Goal: Task Accomplishment & Management: Complete application form

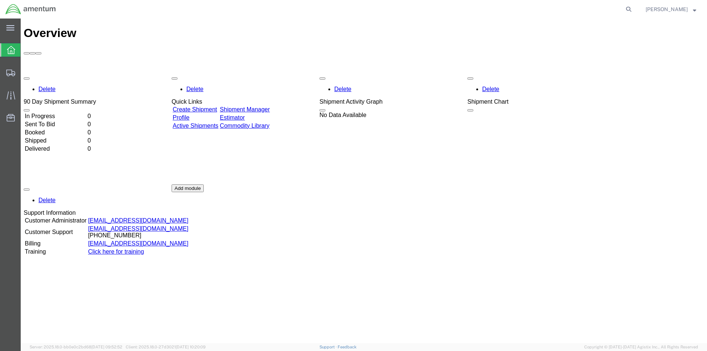
click at [211, 106] on link "Create Shipment" at bounding box center [195, 109] width 44 height 6
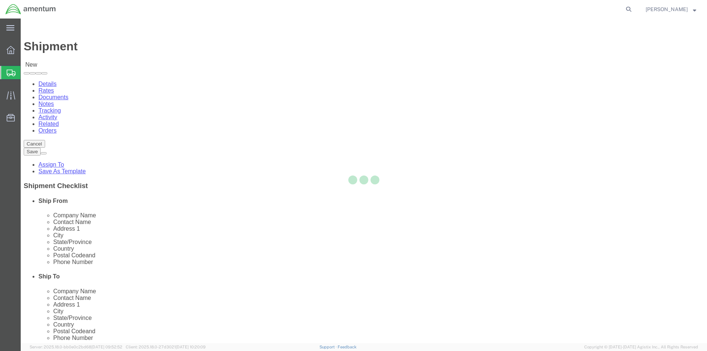
select select
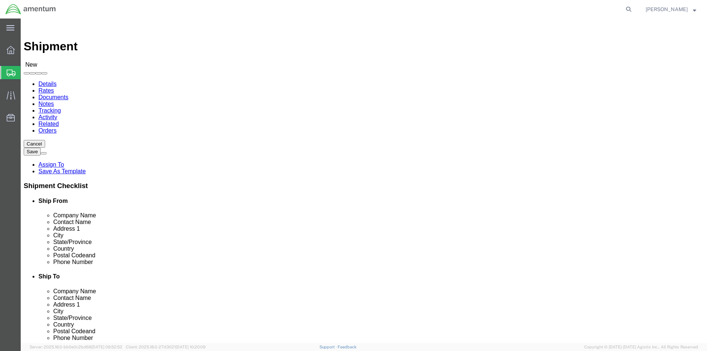
click input "text"
type input "[PERSON_NAME][EMAIL_ADDRESS][PERSON_NAME][DOMAIN_NAME]"
checkbox input "true"
click span
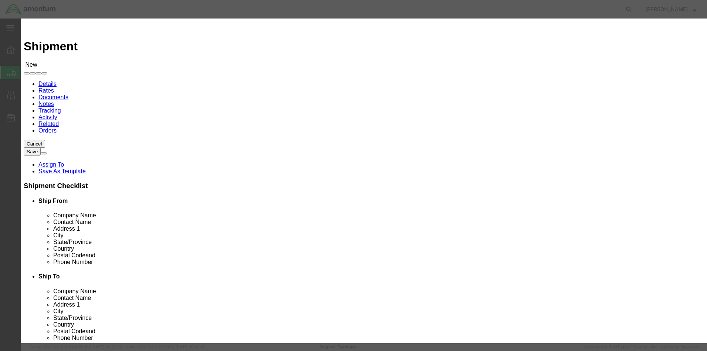
click input "text"
click icon "button"
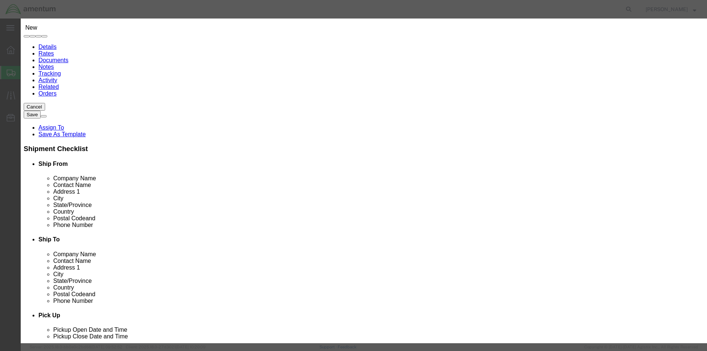
scroll to position [349, 0]
drag, startPoint x: 279, startPoint y: 68, endPoint x: 244, endPoint y: 74, distance: 35.3
click div "All Company Location Other Personal Shared ALL A B C D E F G H I J K L M N O P …"
click icon "button"
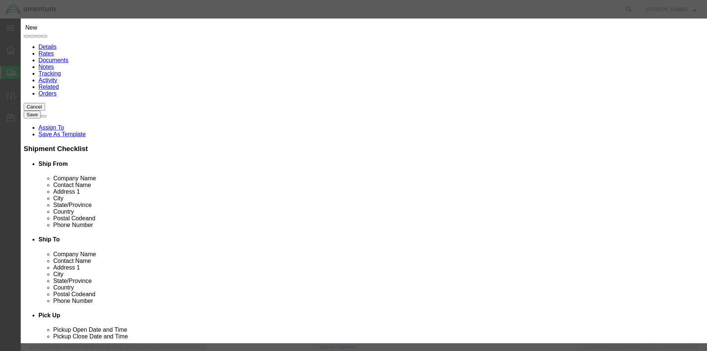
drag, startPoint x: 284, startPoint y: 69, endPoint x: 246, endPoint y: 72, distance: 38.6
click div "va beach"
type input "[PERSON_NAME]"
click button "button"
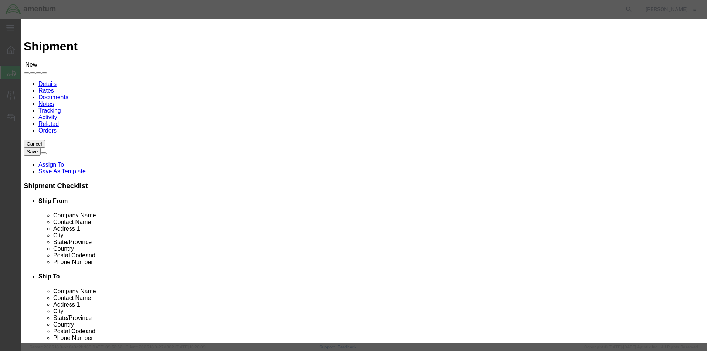
click div "Search by Address Book Name City Company Name Contact Name Country CustomerAlia…"
click link "B"
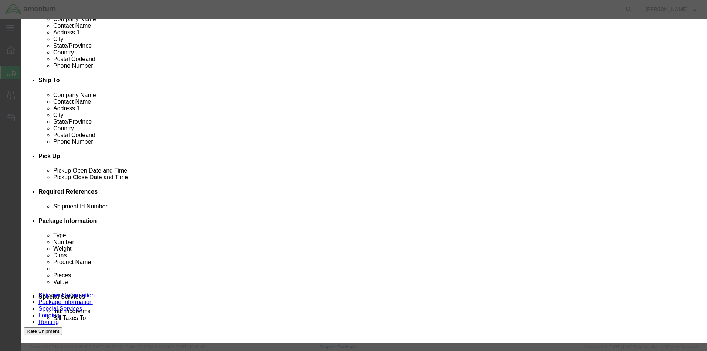
click link "N"
click link "P"
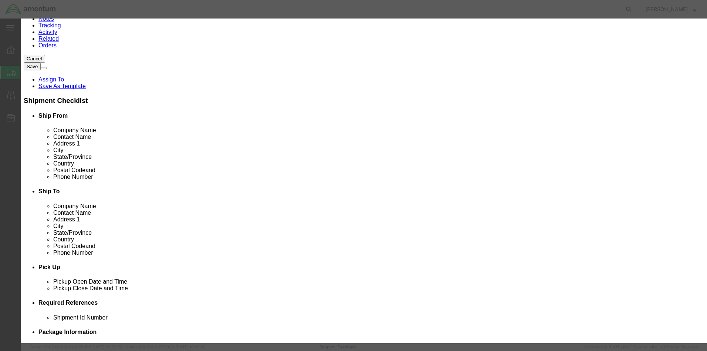
scroll to position [39, 0]
click link "ALL"
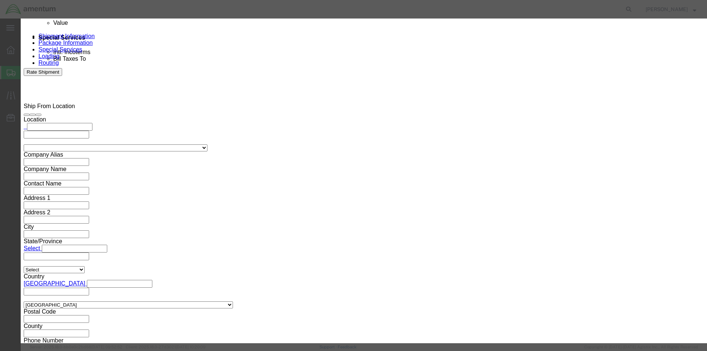
scroll to position [0, 0]
click icon "button"
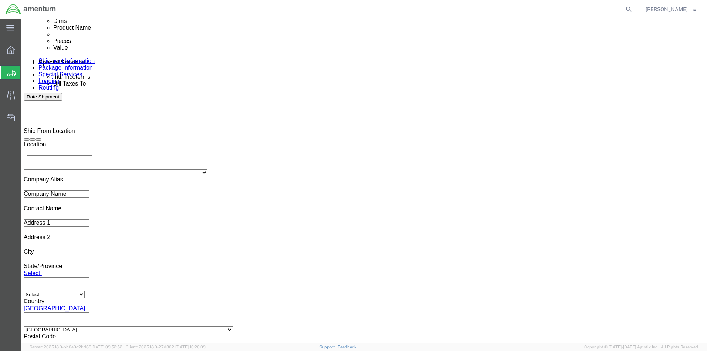
scroll to position [344, 0]
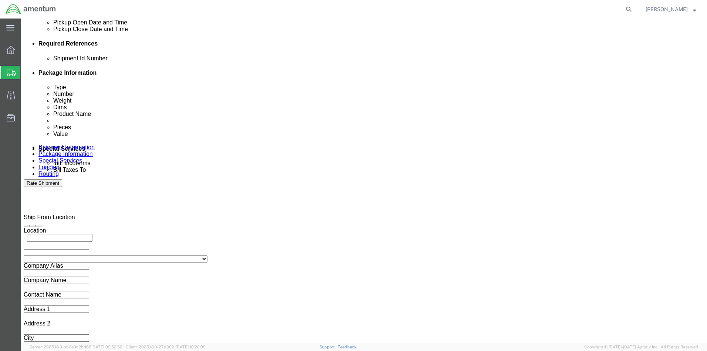
click div "[DATE] 2:00 PM"
click input "2:00 PM"
click button "Apply"
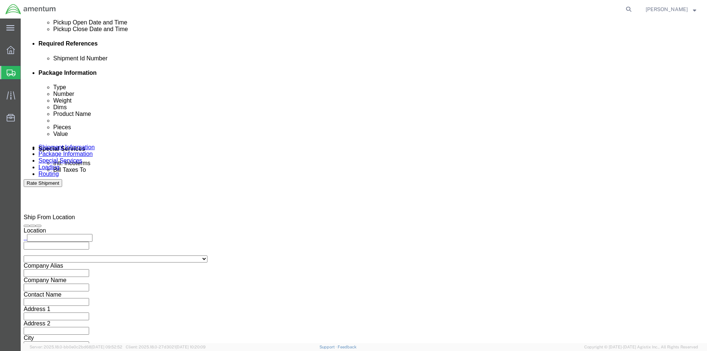
click div "[DATE] 12:00 PM"
click input "12:00 PM"
drag, startPoint x: 48, startPoint y: 319, endPoint x: 50, endPoint y: 306, distance: 13.1
click body "Shipment New Details Rates Documents Notes Tracking Activity Related Orders Can…"
click input "10:00 PM"
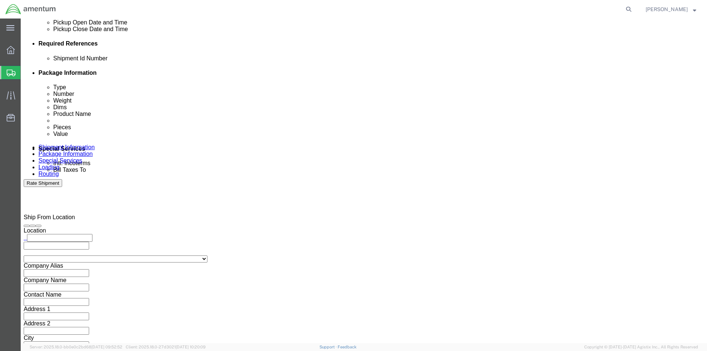
scroll to position [401, 0]
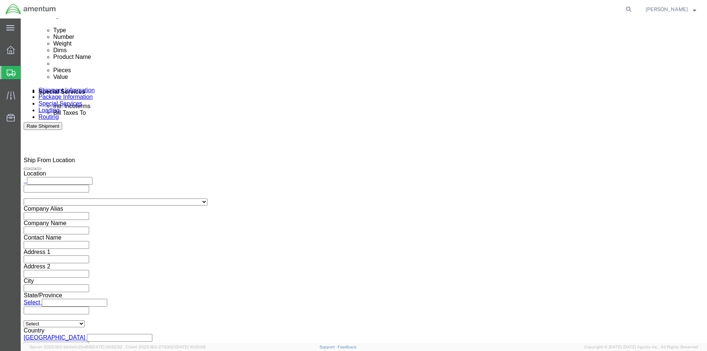
type input "10:00 AM"
click button "Apply"
click div "[DATE] 3:00 PM"
click input "3:00 PM"
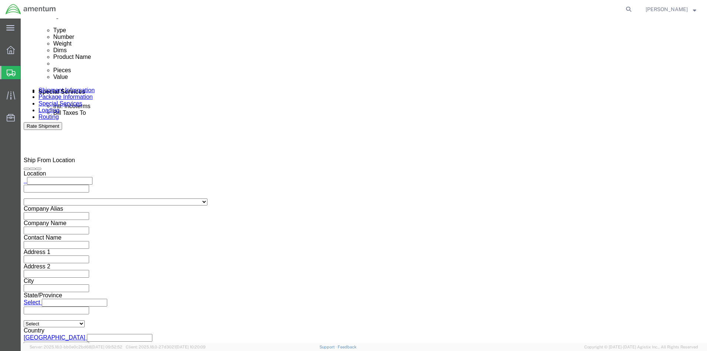
type input "4:00 PM"
click button "Apply"
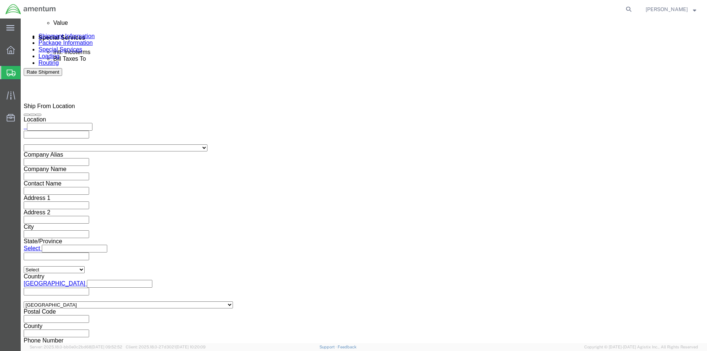
scroll to position [0, 0]
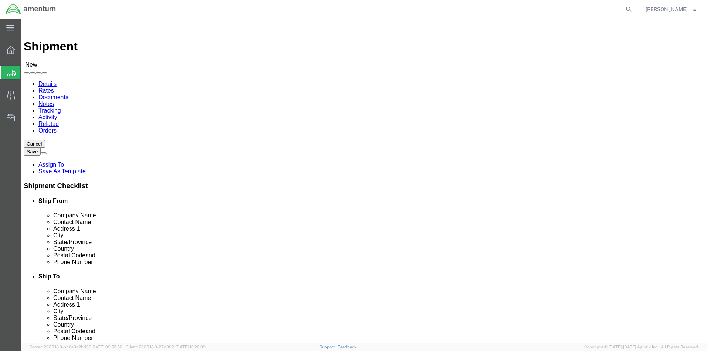
click span
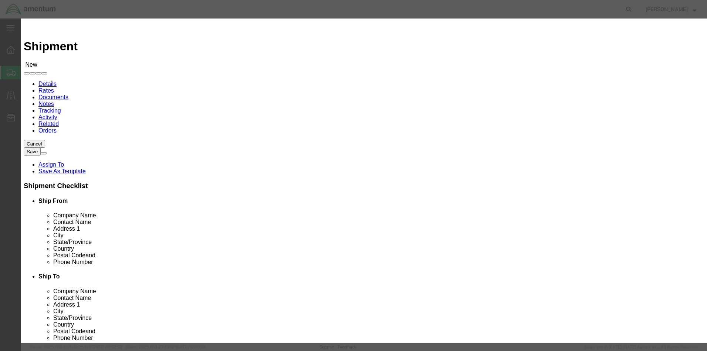
click input "text"
type input "whit"
click icon "button"
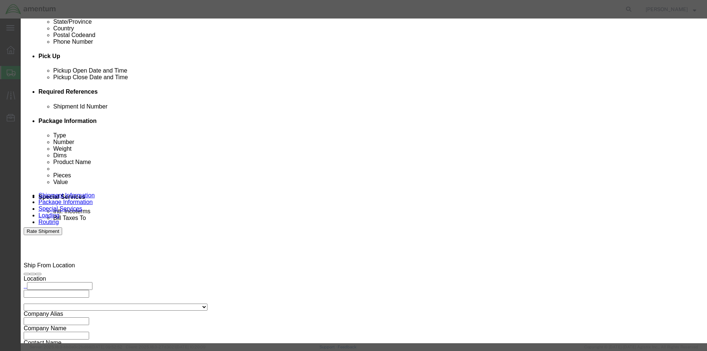
scroll to position [3334, 0]
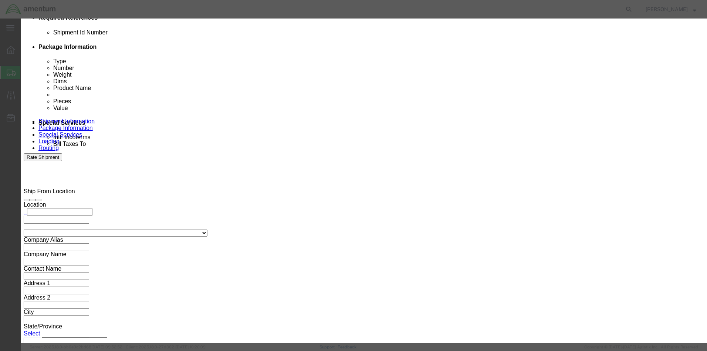
click td "[STREET_ADDRESS]"
click td "AMENTUM SERVICE, INC"
drag, startPoint x: 187, startPoint y: 127, endPoint x: 160, endPoint y: 128, distance: 26.6
click button "Select"
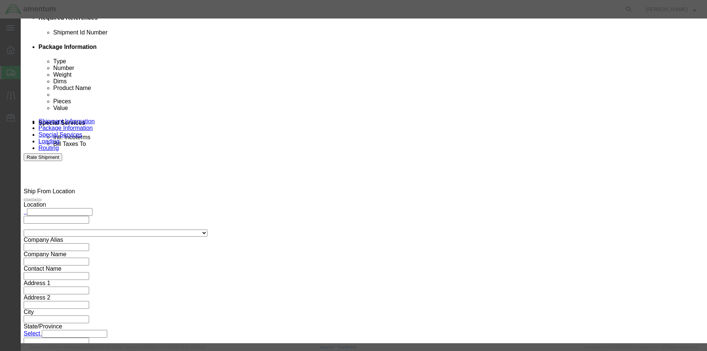
select select
type input "AMENTUM SERVICE, INC"
type input "[PERSON_NAME]"
type input "[STREET_ADDRESS]"
type input "BLDG 137"
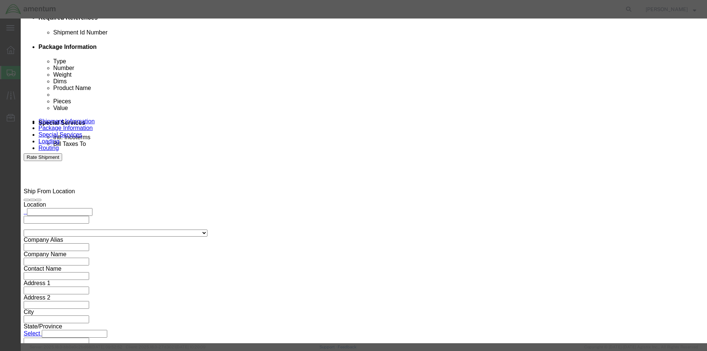
type input "[US_STATE][GEOGRAPHIC_DATA]"
type input "23460"
select select "VA"
drag, startPoint x: 168, startPoint y: 154, endPoint x: 233, endPoint y: 160, distance: 65.3
click tr "Select Select AMENTUM SERVICE, INC [STREET_ADDRESS][US_STATE] [PERSON_NAME]"
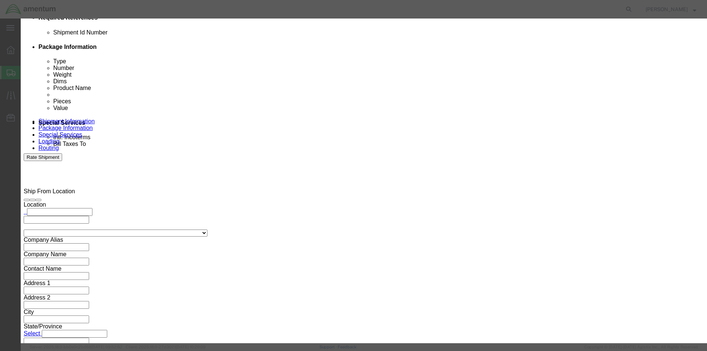
click td "[STREET_ADDRESS]"
drag, startPoint x: 253, startPoint y: 34, endPoint x: 257, endPoint y: 39, distance: 6.6
click tbody "Select Select 2-4 GSAB Production Control [STREET_ADDRESS] Hangar... [GEOGRAPHI…"
drag, startPoint x: 257, startPoint y: 34, endPoint x: 266, endPoint y: 172, distance: 138.2
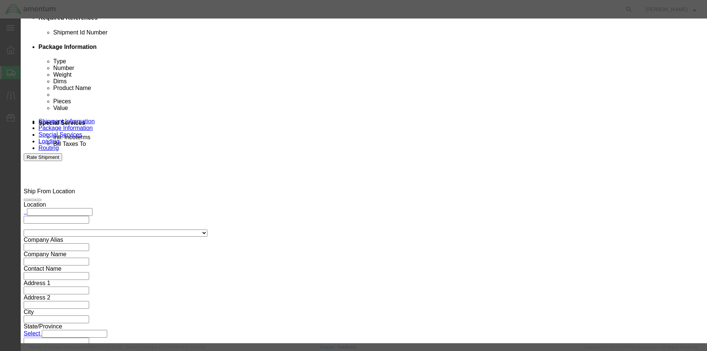
click td "Reno"
click span "[STREET_ADDRESS]. BLDG 1..."
click td "[STREET_ADDRESS]. BLDG 1..."
click td "Select"
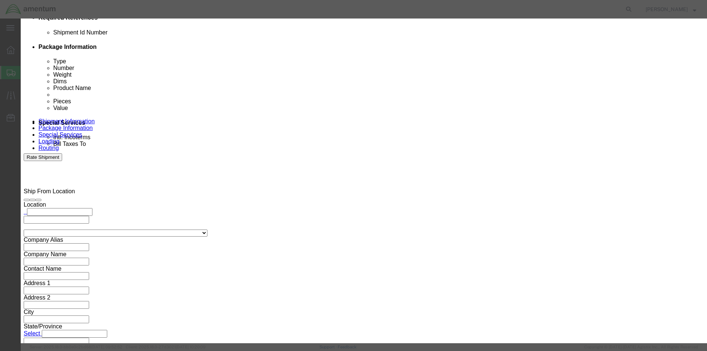
click td "Select"
click button "Select"
select select
type input "AMENTUM SERVICE,INC"
type input "[STREET_ADDRESS]. BLDG 137"
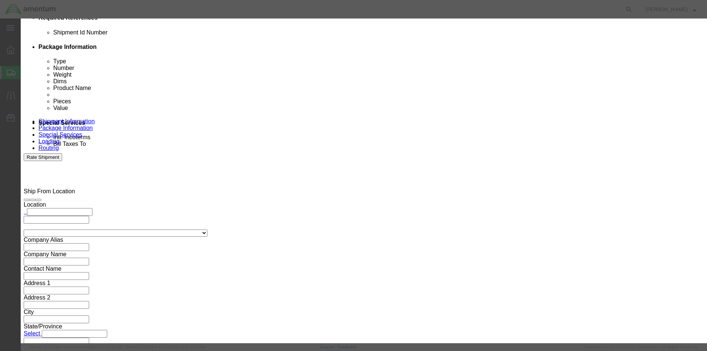
type input "[US_STATE][GEOGRAPHIC_DATA][US_STATE]"
select select "VA"
click icon "button"
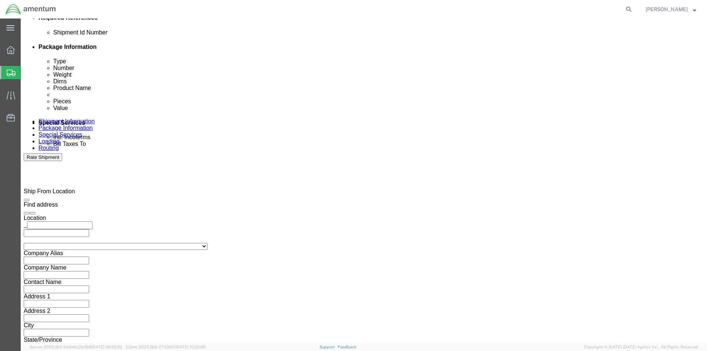
click span
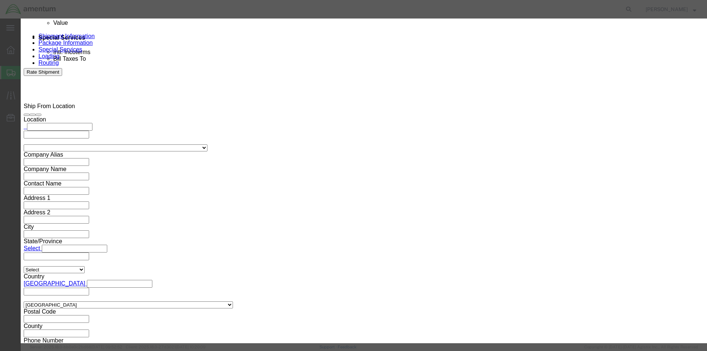
scroll to position [3260, 0]
click td "AMENTUM SERVICE, INC"
click button "Select"
select select
type input "AMENTUM SERVICE, INC"
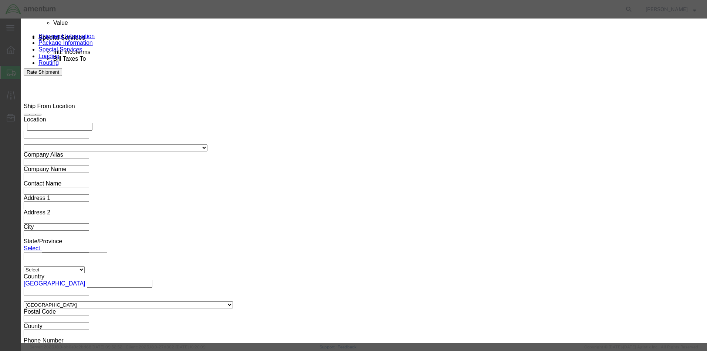
type input "[STREET_ADDRESS]"
type input "BLDG 137"
select select "VA"
click td "AMENTUM SERVICE, INC"
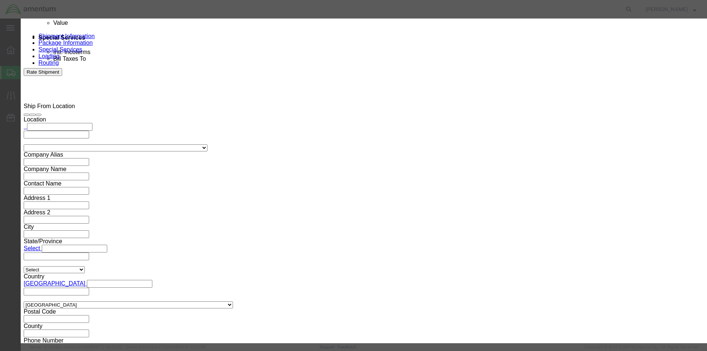
drag, startPoint x: 172, startPoint y: 200, endPoint x: 194, endPoint y: 200, distance: 21.8
click div
drag, startPoint x: 194, startPoint y: 201, endPoint x: 232, endPoint y: 202, distance: 38.5
click div "From To Company Name Street City State Zip Country Contact Email DPL Status Las…"
click div
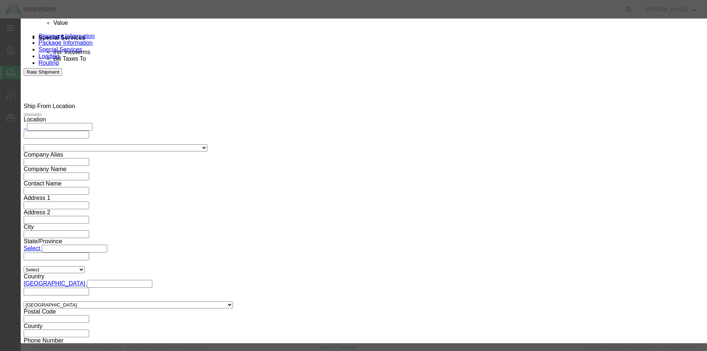
click td "AMENTUM SERVICE, INC"
click div
click button "Select"
select select
select select "VA"
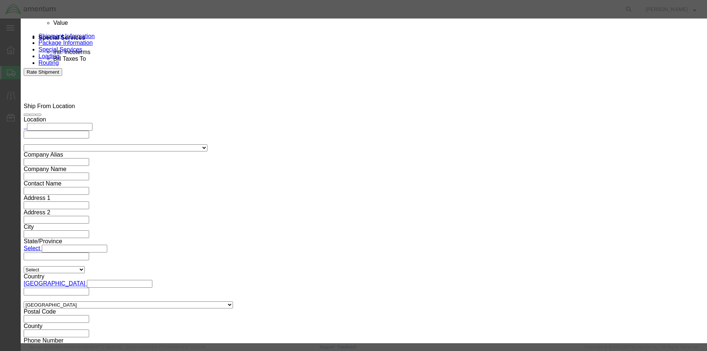
click icon "button"
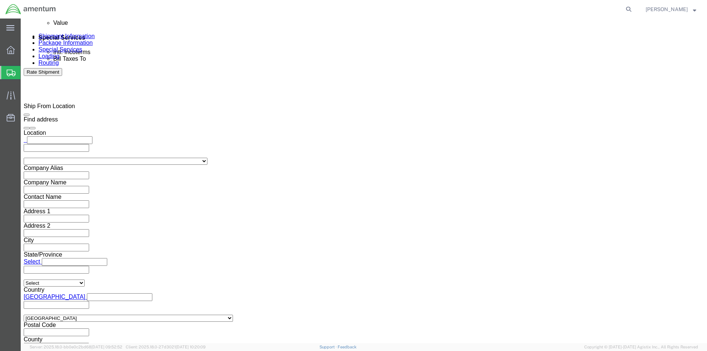
scroll to position [0, 0]
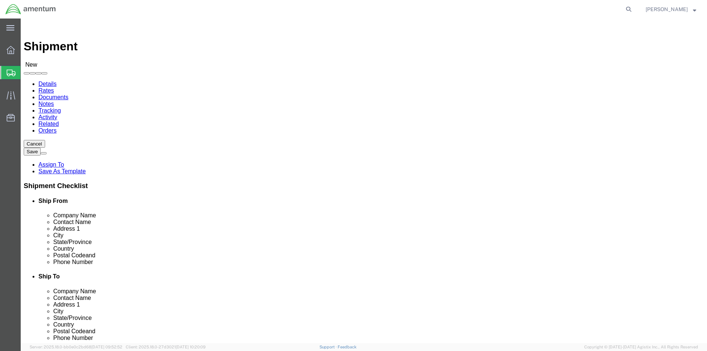
click span
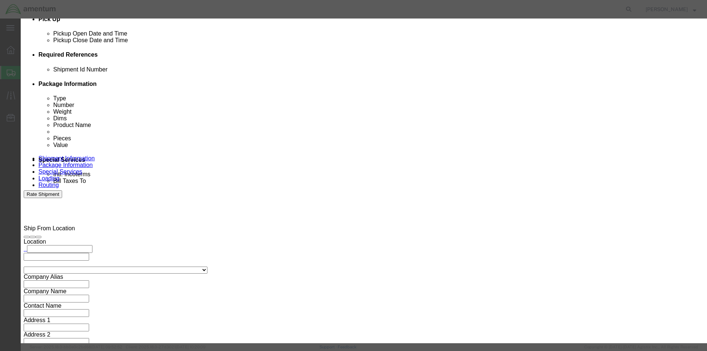
scroll to position [3260, 0]
click button "Select"
select select
select select "VA"
click icon "button"
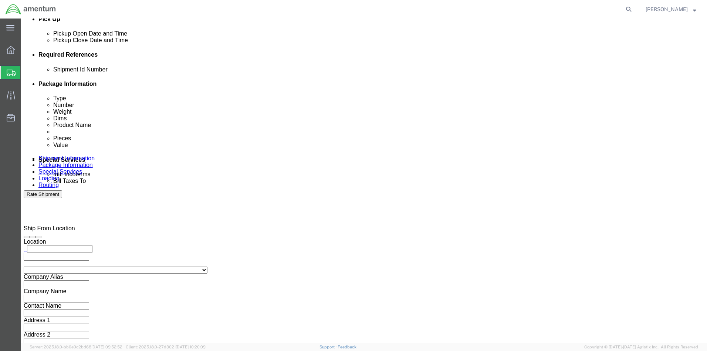
scroll to position [0, 0]
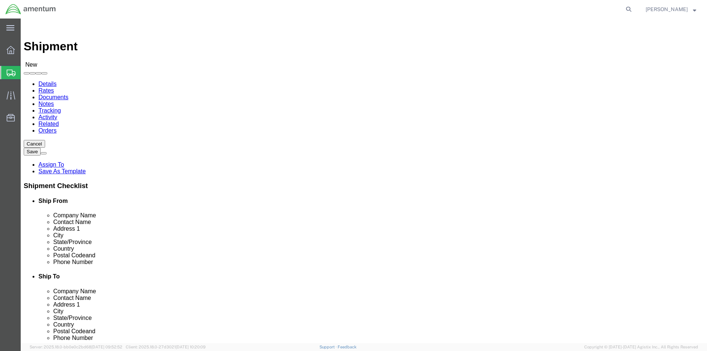
drag, startPoint x: 469, startPoint y: 138, endPoint x: 335, endPoint y: 146, distance: 134.1
click div "Location My Profile Location [PHONE_NUMBER] [PHONE_NUMBER] [PHONE_NUMBER] [PHON…"
drag, startPoint x: 422, startPoint y: 152, endPoint x: 351, endPoint y: 155, distance: 71.0
click div "Contact Name [PERSON_NAME]"
drag, startPoint x: 428, startPoint y: 161, endPoint x: 348, endPoint y: 171, distance: 80.5
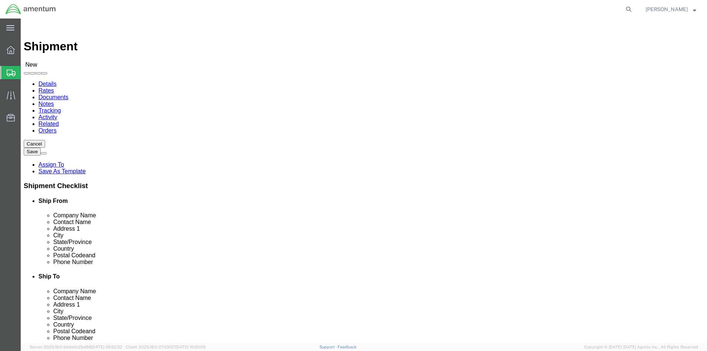
click div "Address [STREET_ADDRESS]"
drag, startPoint x: 402, startPoint y: 178, endPoint x: 349, endPoint y: 184, distance: 52.8
click div "Address [STREET_ADDRESS]"
select select
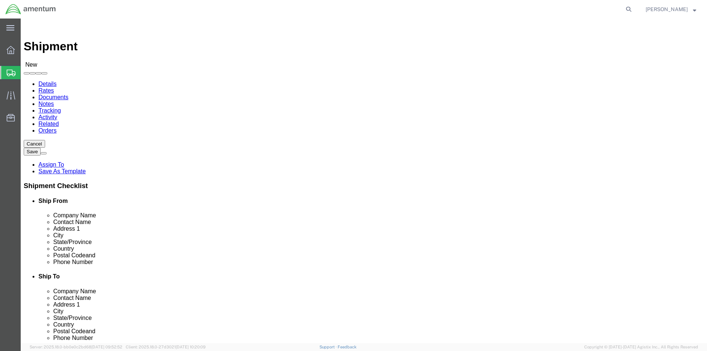
click body "Shipment New Details Rates Documents Notes Tracking Activity Related Orders Can…"
drag, startPoint x: 388, startPoint y: 239, endPoint x: 355, endPoint y: 239, distance: 33.7
click div "Postal Code 23460"
click div "Ship From Location"
click span
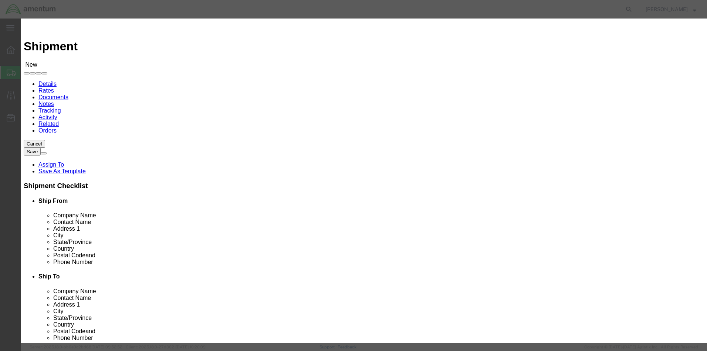
click link "N"
click link "ALL"
click link "A"
click td "AMENTUM SERVICE, INC"
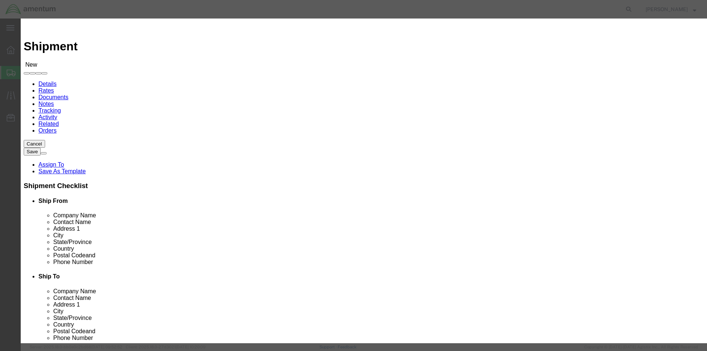
click button "Select"
select select
type input "AMENTUM SERVICE, INC"
type input "[PERSON_NAME]"
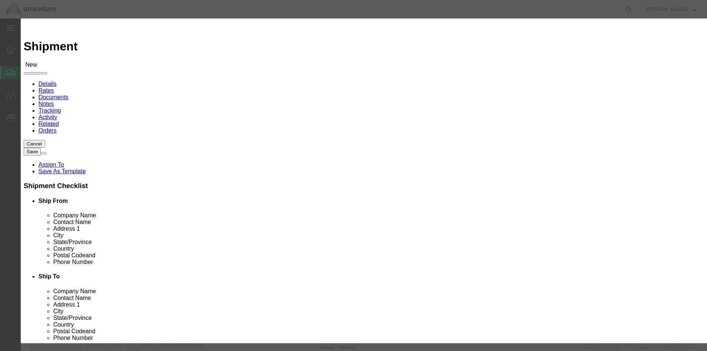
type input "[STREET_ADDRESS]"
type input "BLDG 137"
type input "[US_STATE][GEOGRAPHIC_DATA]"
type input "23460"
select select "VA"
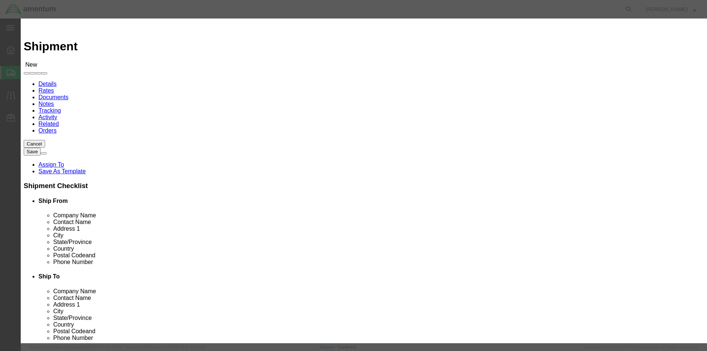
select select
select select "VA"
click button "Select"
select select
type input "Amentum Parts Payback"
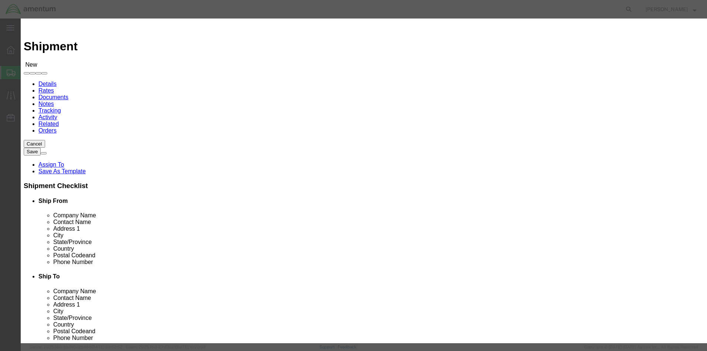
type input "[PERSON_NAME]/Tech Supply"
type input "BLDG. [STREET_ADDRESS][PERSON_NAME]"
type input "[GEOGRAPHIC_DATA]"
type input "28310"
select select "NC"
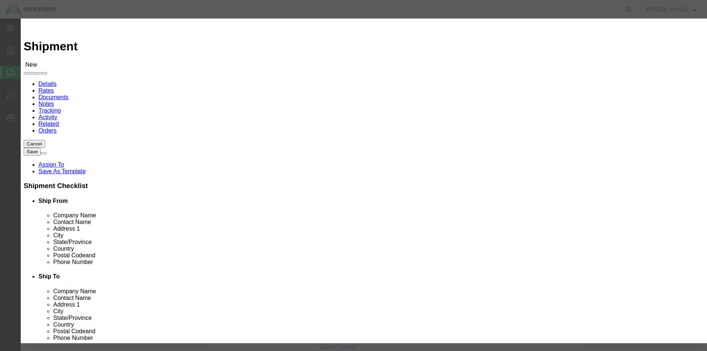
click td "Select"
click button "Select"
select select
type input "AMENTUM SERVICE, INC"
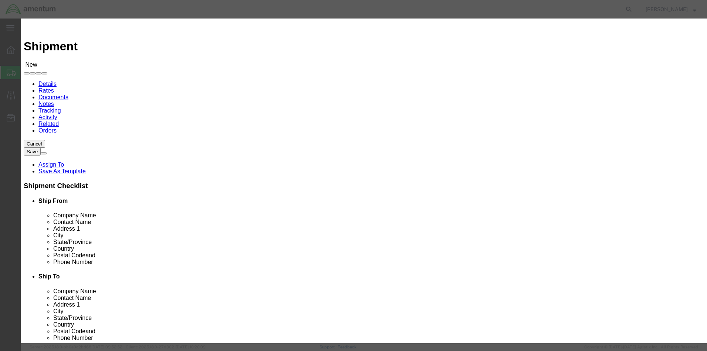
type input "[PERSON_NAME]"
type input "[STREET_ADDRESS]"
type input "BLDG 137"
type input "[US_STATE][GEOGRAPHIC_DATA]"
type input "23460"
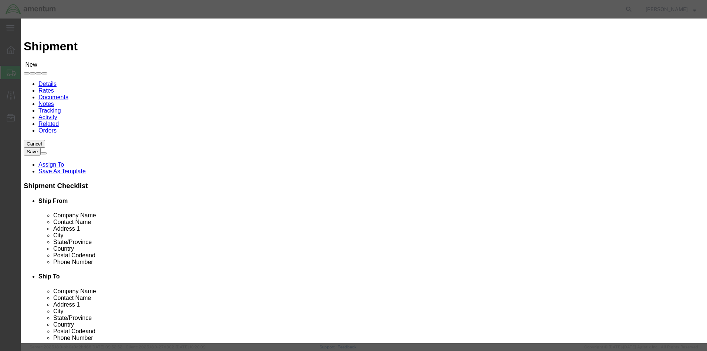
select select "VA"
click td "Select"
click button "Select"
select select
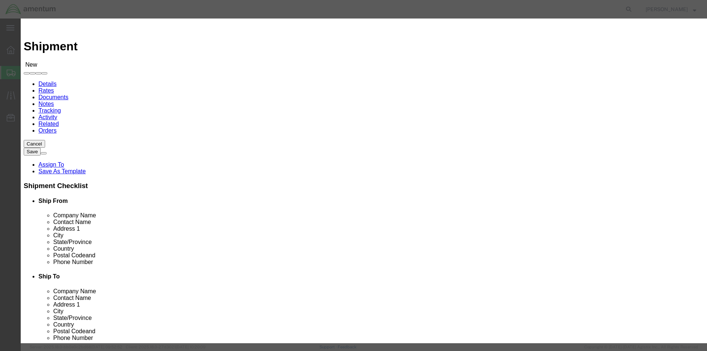
select select "VA"
drag, startPoint x: 538, startPoint y: 22, endPoint x: 540, endPoint y: -3, distance: 24.8
click icon "button"
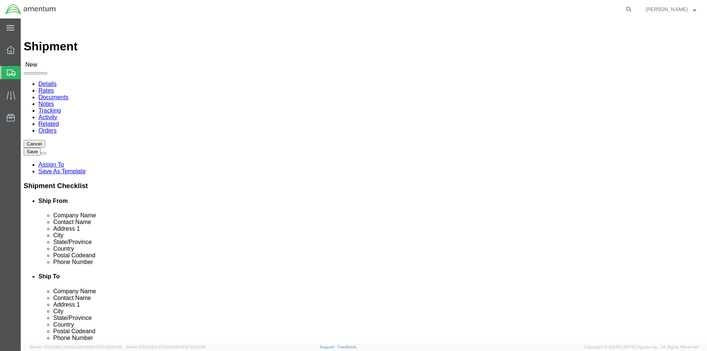
drag, startPoint x: 416, startPoint y: 150, endPoint x: 348, endPoint y: 155, distance: 67.8
click div "Contact Name [PERSON_NAME]"
paste input "[PERSON_NAME]"
type input "[PERSON_NAME]"
drag, startPoint x: 437, startPoint y: 138, endPoint x: 353, endPoint y: 141, distance: 84.4
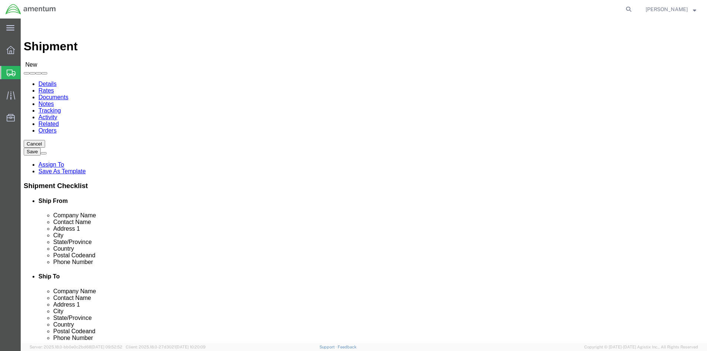
click div "Company Name AMENTUM SERVICE, INC"
paste input "AMENTUM SERVICE, INC"
type input "AMENTUM SERVICE, INC"
drag, startPoint x: 419, startPoint y: 168, endPoint x: 369, endPoint y: 171, distance: 50.0
click div "Location My Profile Location [PHONE_NUMBER] [PHONE_NUMBER] [PHONE_NUMBER] [PHON…"
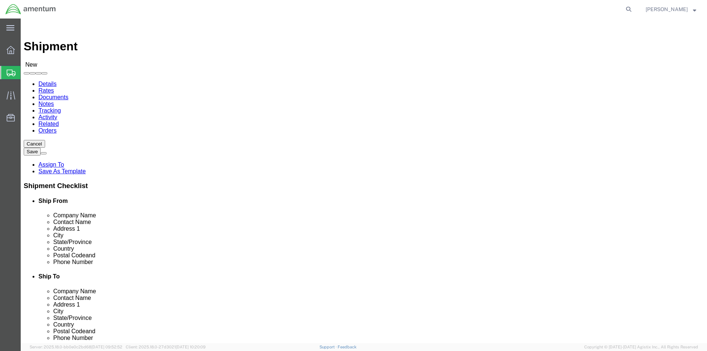
paste input "[STREET_ADDRESS]"
type input "[STREET_ADDRESS]"
drag, startPoint x: 400, startPoint y: 181, endPoint x: 345, endPoint y: 177, distance: 55.6
click div "Address [STREET_ADDRESS]"
select select
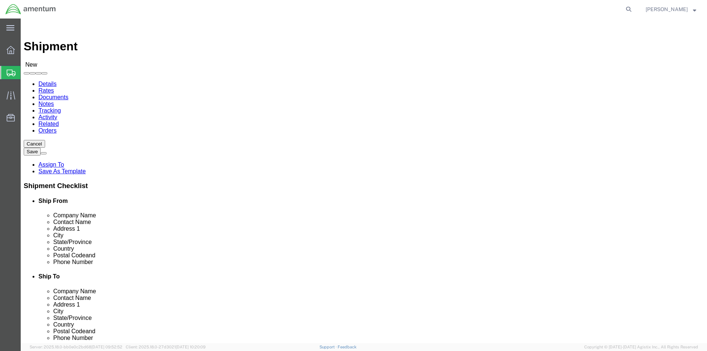
click input "text"
paste input "BLDG 137"
type input "BLDG 137"
drag, startPoint x: 416, startPoint y: 197, endPoint x: 348, endPoint y: 200, distance: 67.8
click div "Location My Profile Location [PHONE_NUMBER] [PHONE_NUMBER] [PHONE_NUMBER] [PHON…"
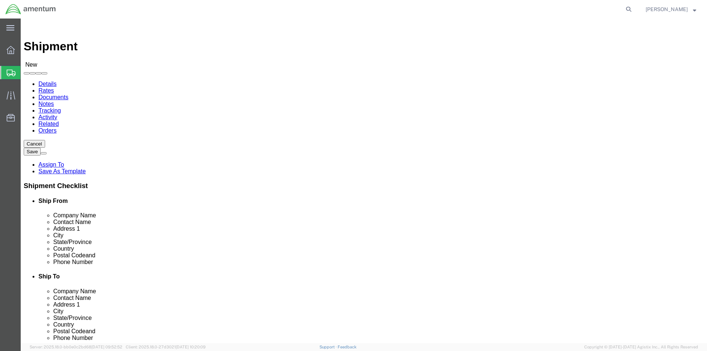
click input "text"
click body "Shipment New Details Rates Documents Notes Tracking Activity Related Orders Can…"
select select
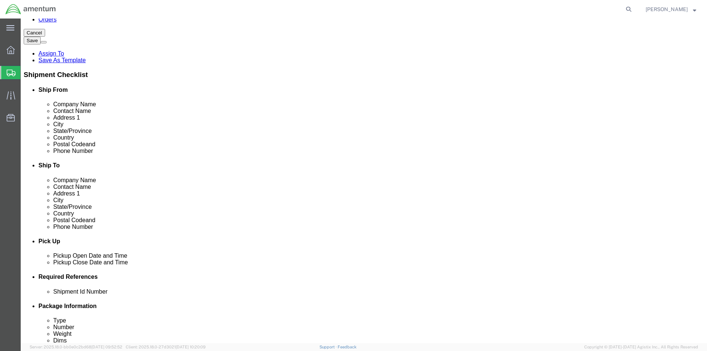
click input "text"
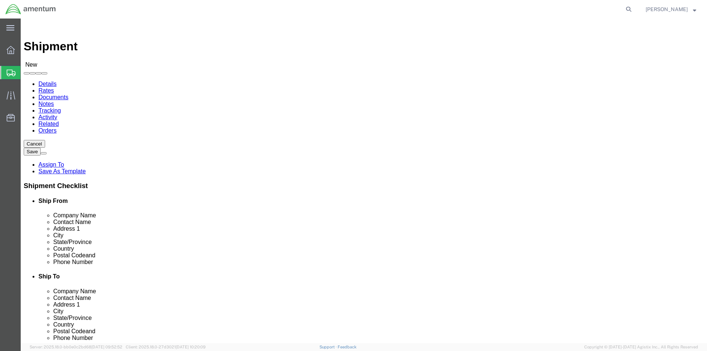
type input "23460"
click icon
select select
drag, startPoint x: 427, startPoint y: 151, endPoint x: 335, endPoint y: 154, distance: 92.1
click div "Contact Name [PERSON_NAME]"
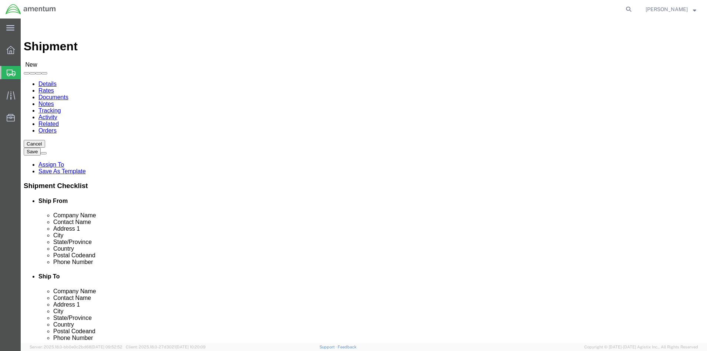
drag, startPoint x: 425, startPoint y: 166, endPoint x: 357, endPoint y: 170, distance: 67.8
click div "Address [STREET_ADDRESS]"
drag, startPoint x: 402, startPoint y: 180, endPoint x: 358, endPoint y: 182, distance: 43.6
click div "Address [STREET_ADDRESS]"
select select
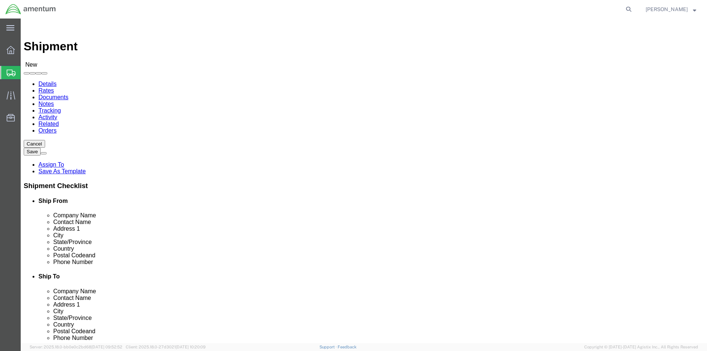
drag, startPoint x: 413, startPoint y: 193, endPoint x: 336, endPoint y: 194, distance: 76.9
click div "City [US_STATE][GEOGRAPHIC_DATA]"
select select
click body "Shipment New Details Rates Documents Notes Tracking Activity Related Orders Can…"
drag, startPoint x: 403, startPoint y: 236, endPoint x: 348, endPoint y: 237, distance: 54.7
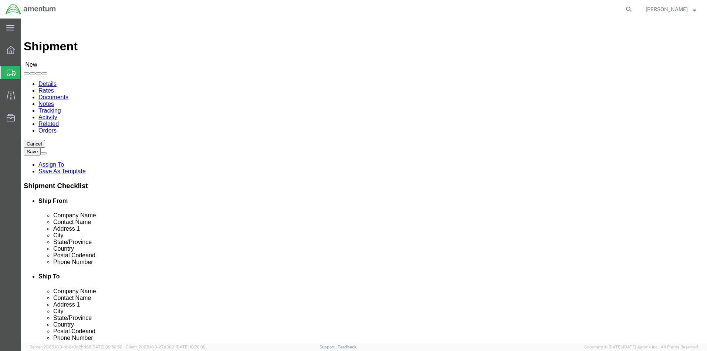
click div "Postal Code 23460"
click span
select select
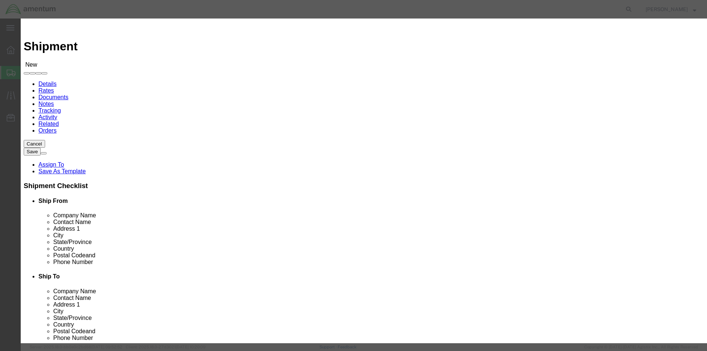
scroll to position [148, 0]
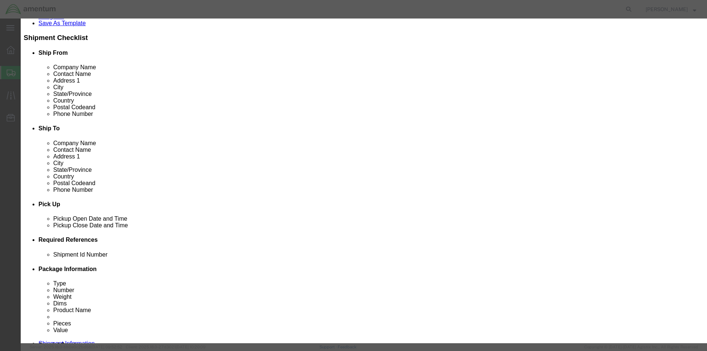
click input "checkbox"
checkbox input "true"
click button "Save"
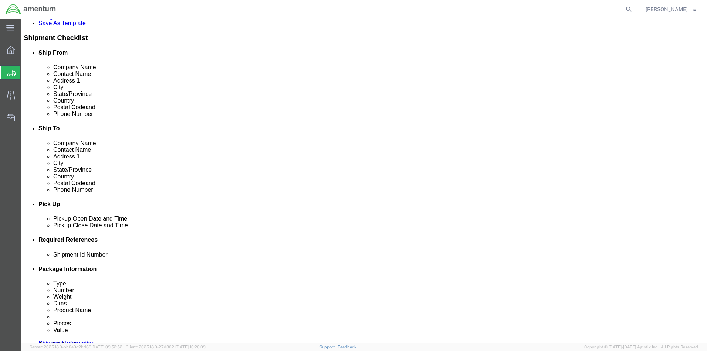
scroll to position [0, 0]
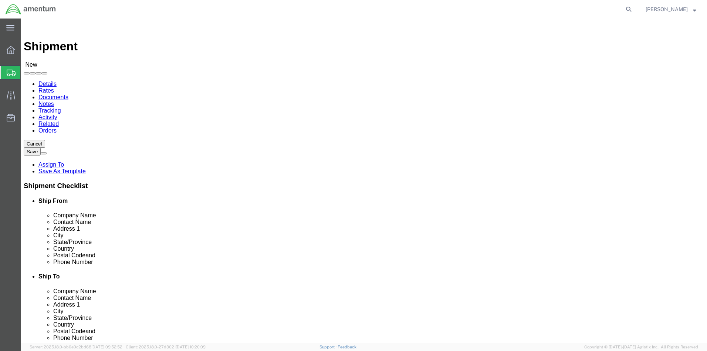
click input "text"
type input "[US_STATE]"
click p "- AMENTUM SERVICE, INC - ([PERSON_NAME]) [STREET_ADDRESS][US_STATE]"
select select
type input "[US_STATE][GEOGRAPHIC_DATA]"
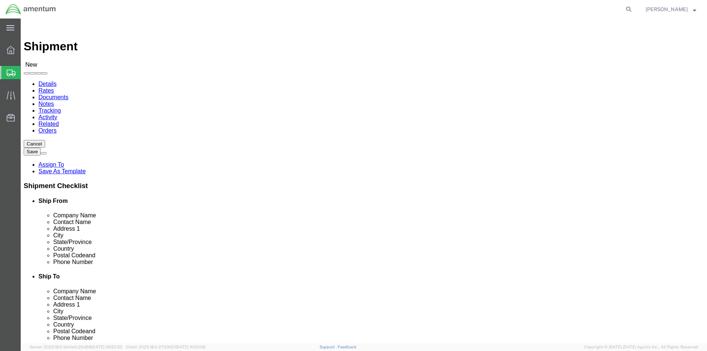
checkbox input "false"
select select "VA"
type input "[US_STATE][GEOGRAPHIC_DATA]"
select select
click input "text"
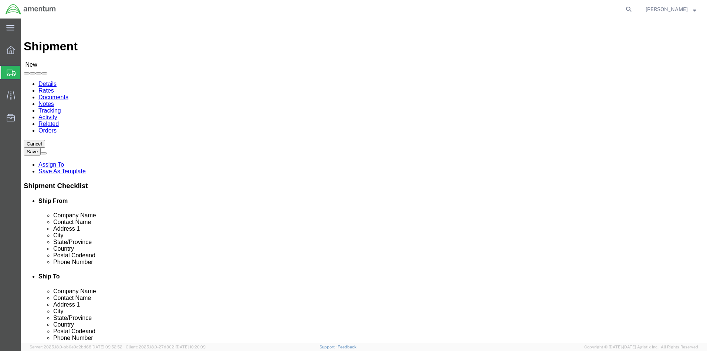
type input "w"
drag, startPoint x: 448, startPoint y: 137, endPoint x: 365, endPoint y: 143, distance: 83.4
click div "AMENTUM SERVICE, INC"
click input "text"
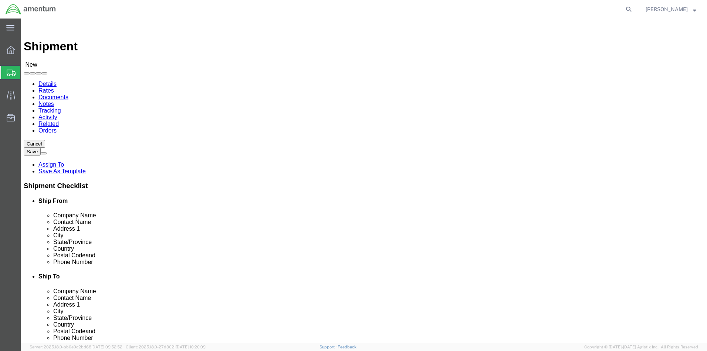
type input "[PERSON_NAME]"
click p "- AMENTUM SERVICES - ([PERSON_NAME]) 7201 USS WASP ST. [STREET_ADDRESS][PERSON_…"
select select
type input "AMENTUM SERVICES"
type input "[PERSON_NAME]"
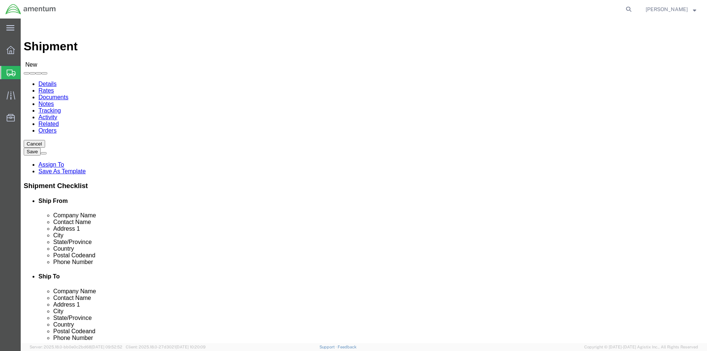
type input "7201 USS WASP ST. BLDG 2992"
type input "NAS [PERSON_NAME] FIELD"
type input "[PERSON_NAME]"
type input "32570"
type input "8504846263"
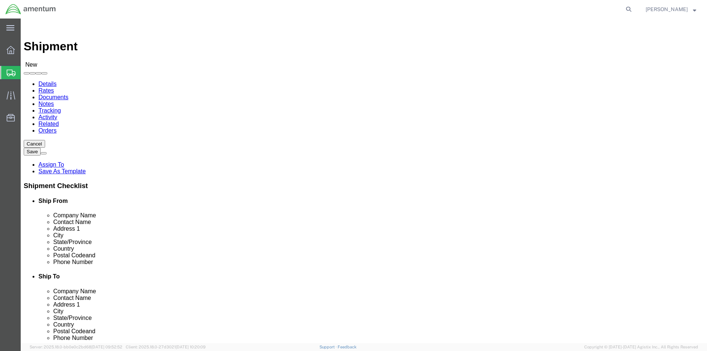
type input "[PERSON_NAME][EMAIL_ADDRESS][PERSON_NAME][DOMAIN_NAME]"
checkbox input "true"
